Goal: Transaction & Acquisition: Purchase product/service

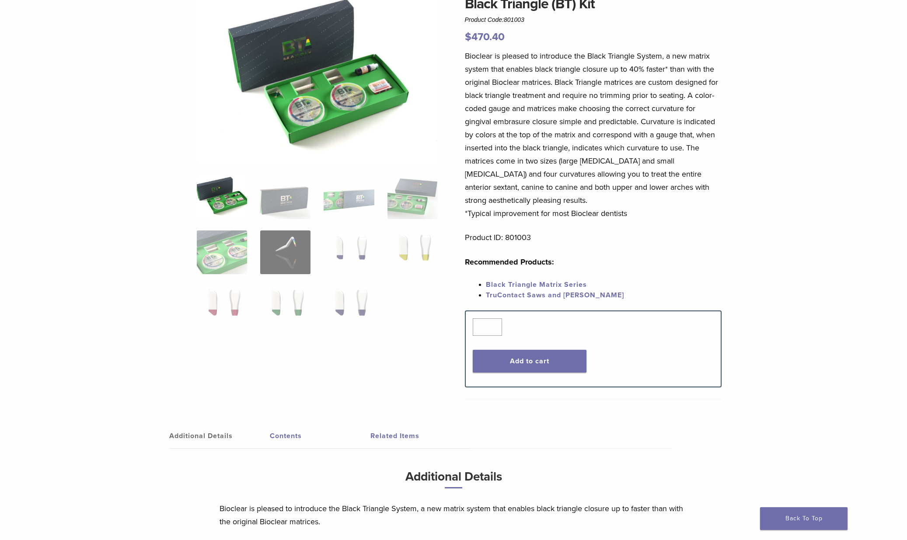
scroll to position [138, 0]
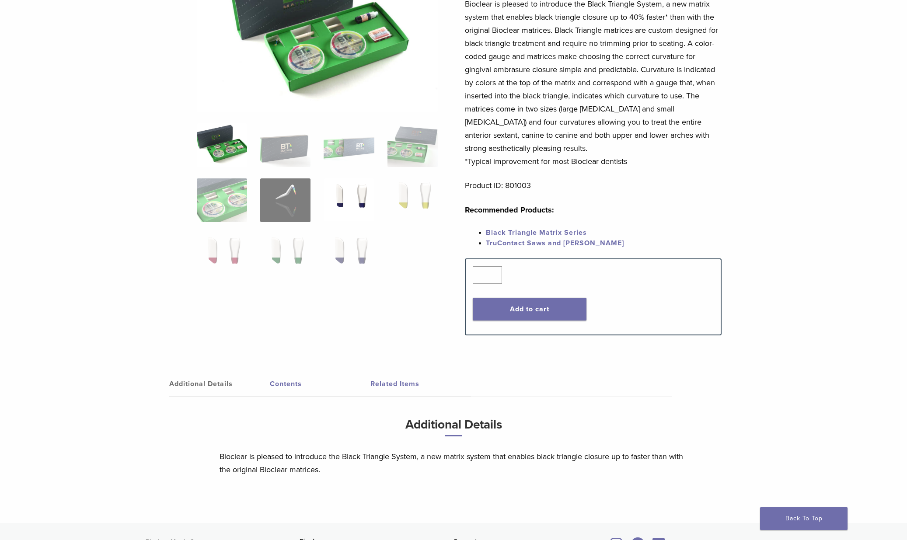
click at [346, 193] on img at bounding box center [348, 200] width 50 height 44
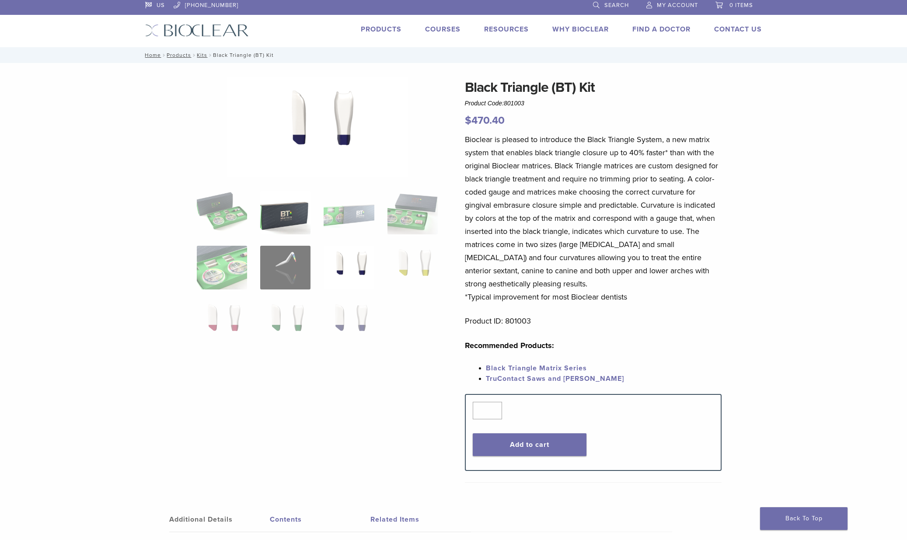
scroll to position [0, 0]
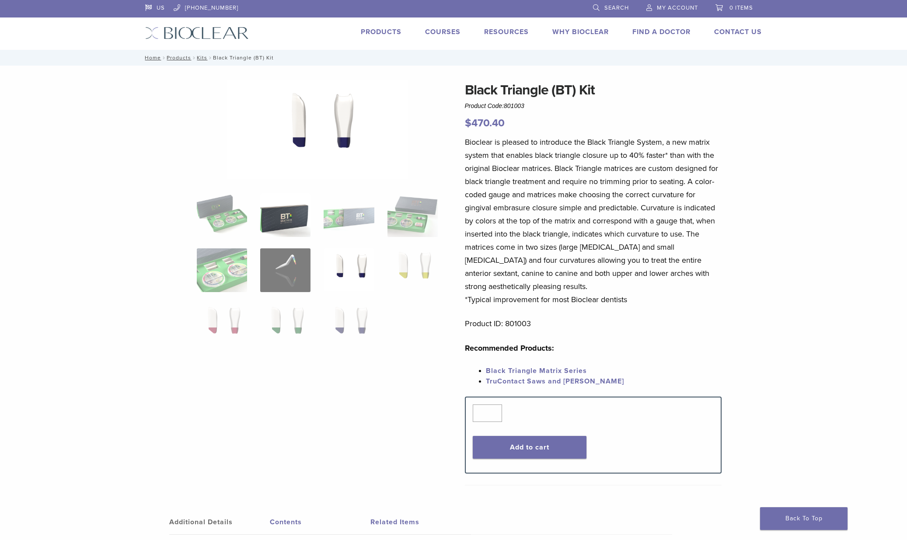
click at [297, 221] on img at bounding box center [285, 215] width 50 height 44
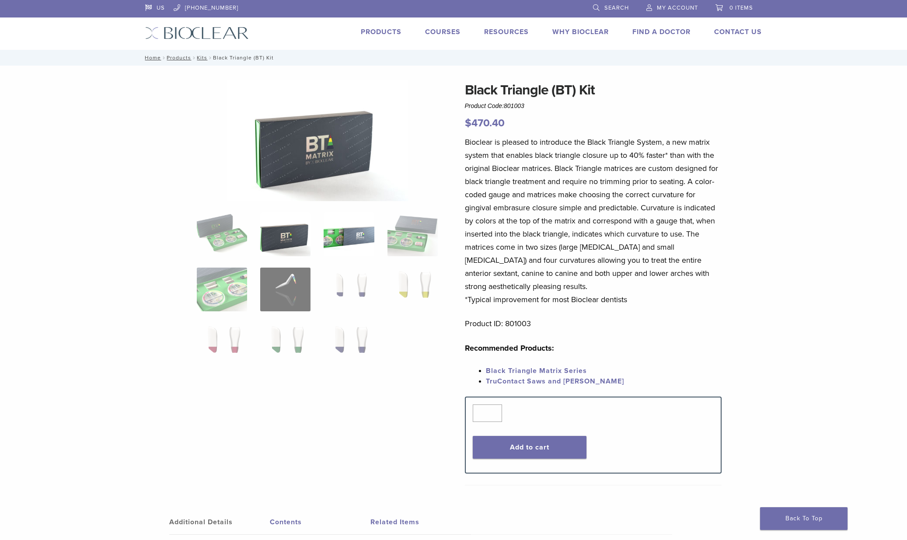
click at [358, 245] on img at bounding box center [348, 234] width 50 height 44
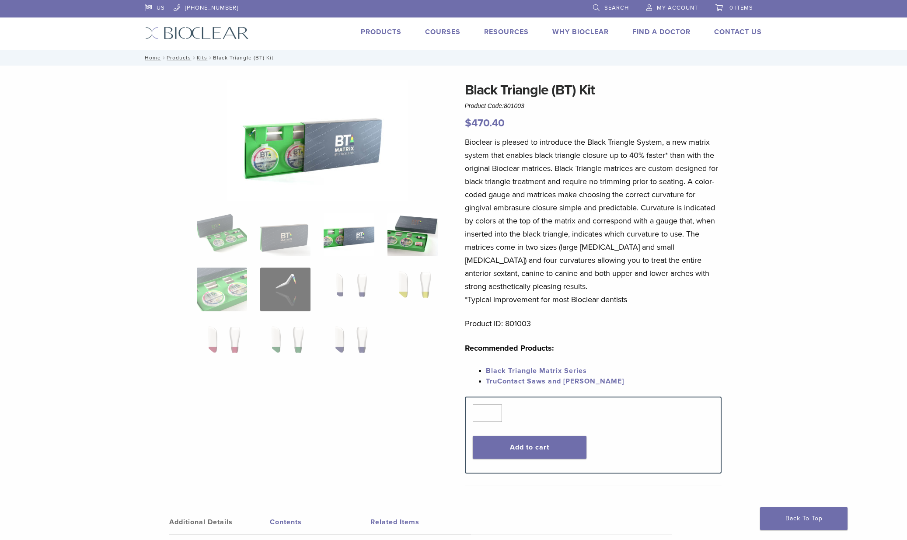
click at [404, 246] on img at bounding box center [412, 234] width 50 height 44
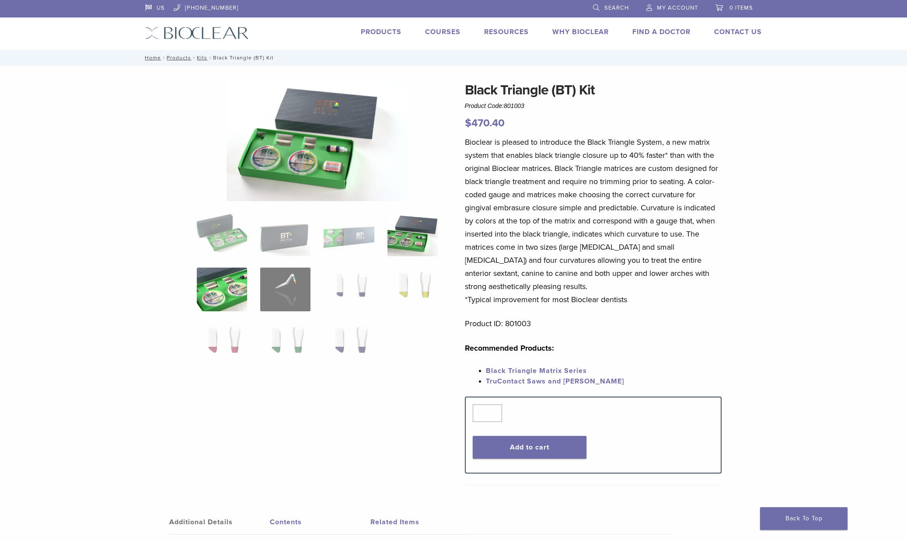
click at [230, 295] on img at bounding box center [222, 290] width 50 height 44
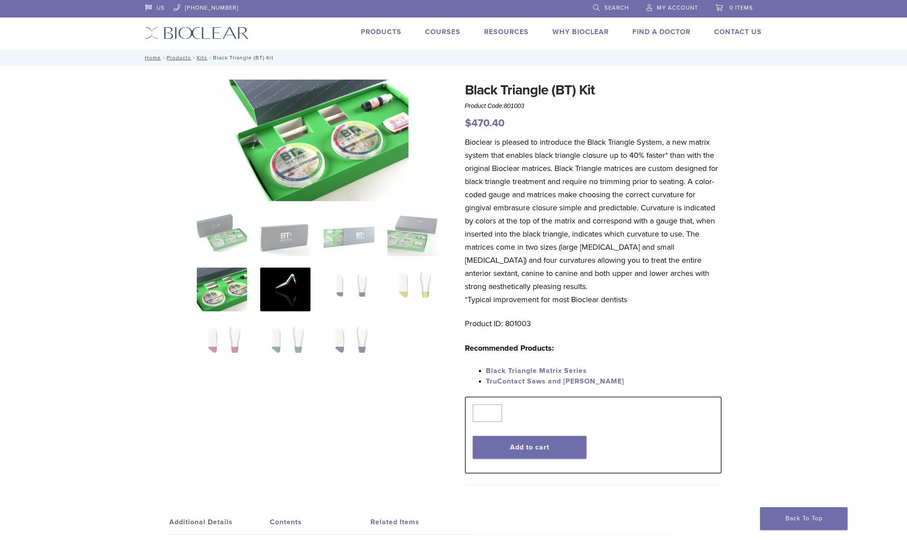
click at [288, 297] on img at bounding box center [285, 290] width 50 height 44
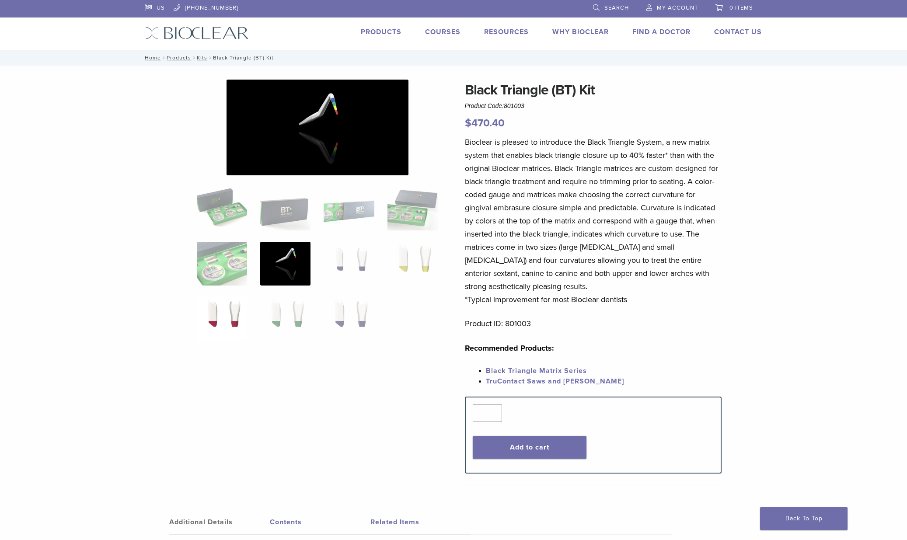
click at [200, 309] on img at bounding box center [222, 319] width 50 height 44
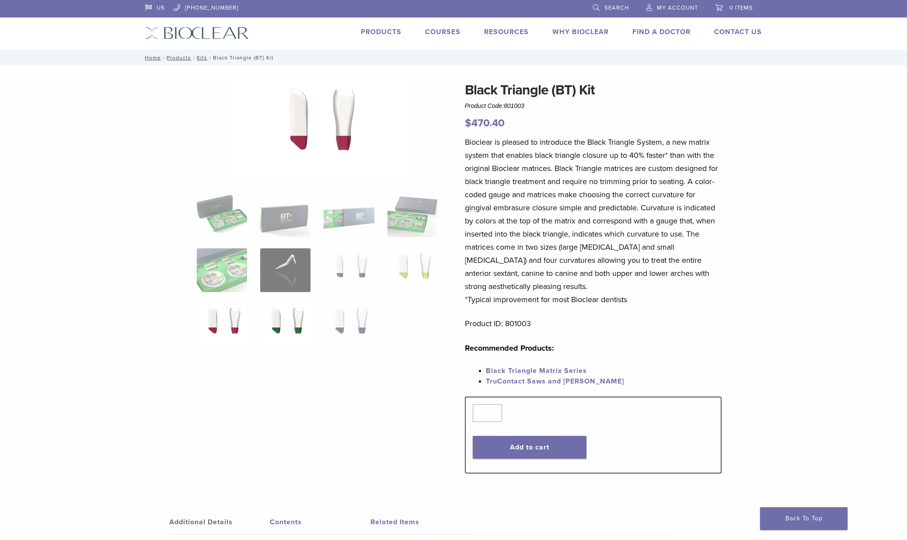
click at [292, 310] on img at bounding box center [285, 325] width 50 height 44
click at [370, 319] on img at bounding box center [348, 325] width 50 height 44
click at [480, 132] on div "Black Triangle (BT) Kit Product Code: 801003 $ 470.40 Bioclear is pleased to in…" at bounding box center [593, 286] width 257 height 412
click at [480, 131] on div "Black Triangle (BT) Kit Product Code: 801003 $ 470.40 Bioclear is pleased to in…" at bounding box center [593, 286] width 257 height 412
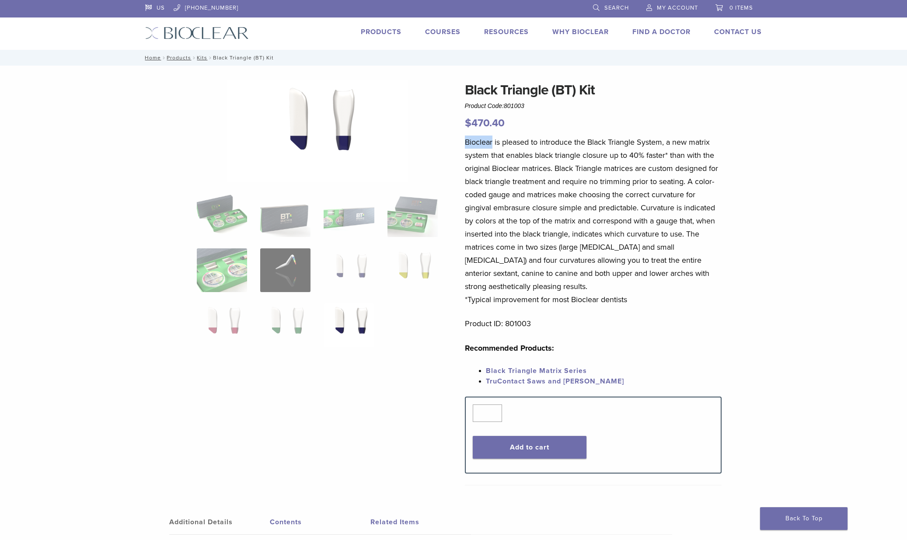
click at [480, 131] on div "Black Triangle (BT) Kit Product Code: 801003 $ 470.40 Bioclear is pleased to in…" at bounding box center [593, 286] width 257 height 412
click at [487, 125] on bdi "$ 470.40" at bounding box center [485, 123] width 40 height 13
click at [487, 124] on bdi "$ 470.40" at bounding box center [485, 123] width 40 height 13
click at [503, 120] on bdi "$ 470.40" at bounding box center [485, 123] width 40 height 13
